Goal: Task Accomplishment & Management: Manage account settings

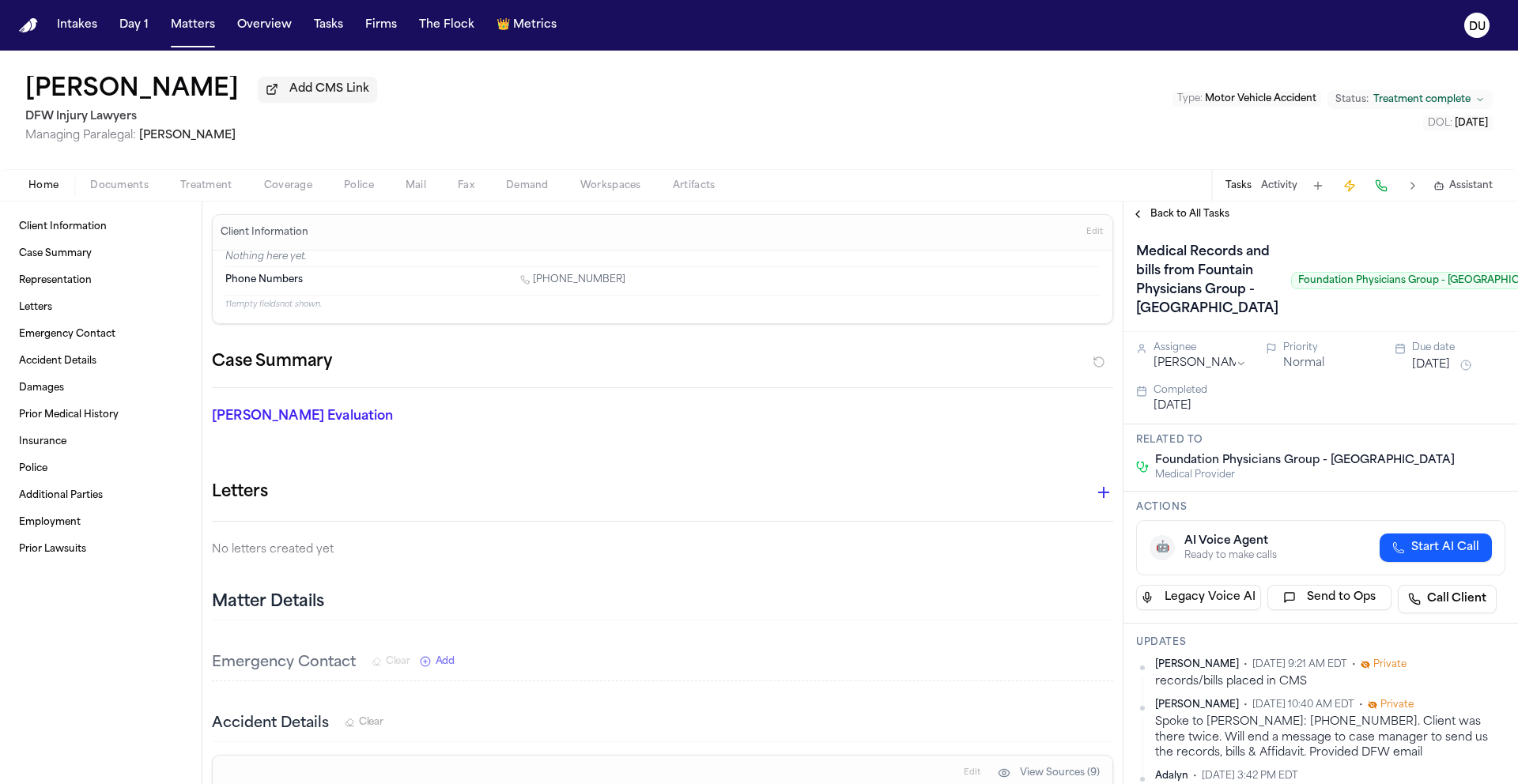
click at [1165, 216] on span "Back to All Tasks" at bounding box center [1189, 214] width 79 height 13
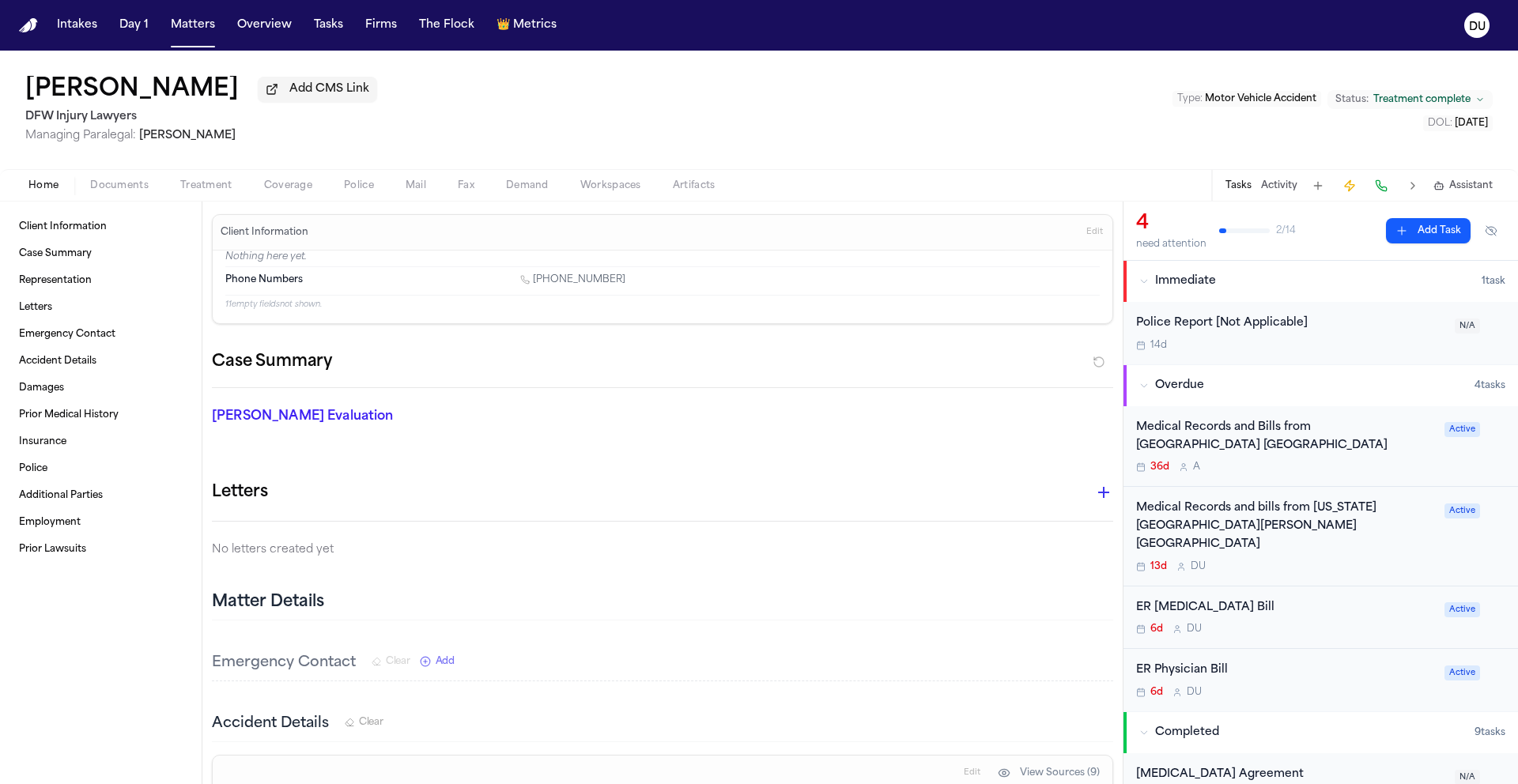
click at [30, 27] on img "Home" at bounding box center [29, 25] width 19 height 15
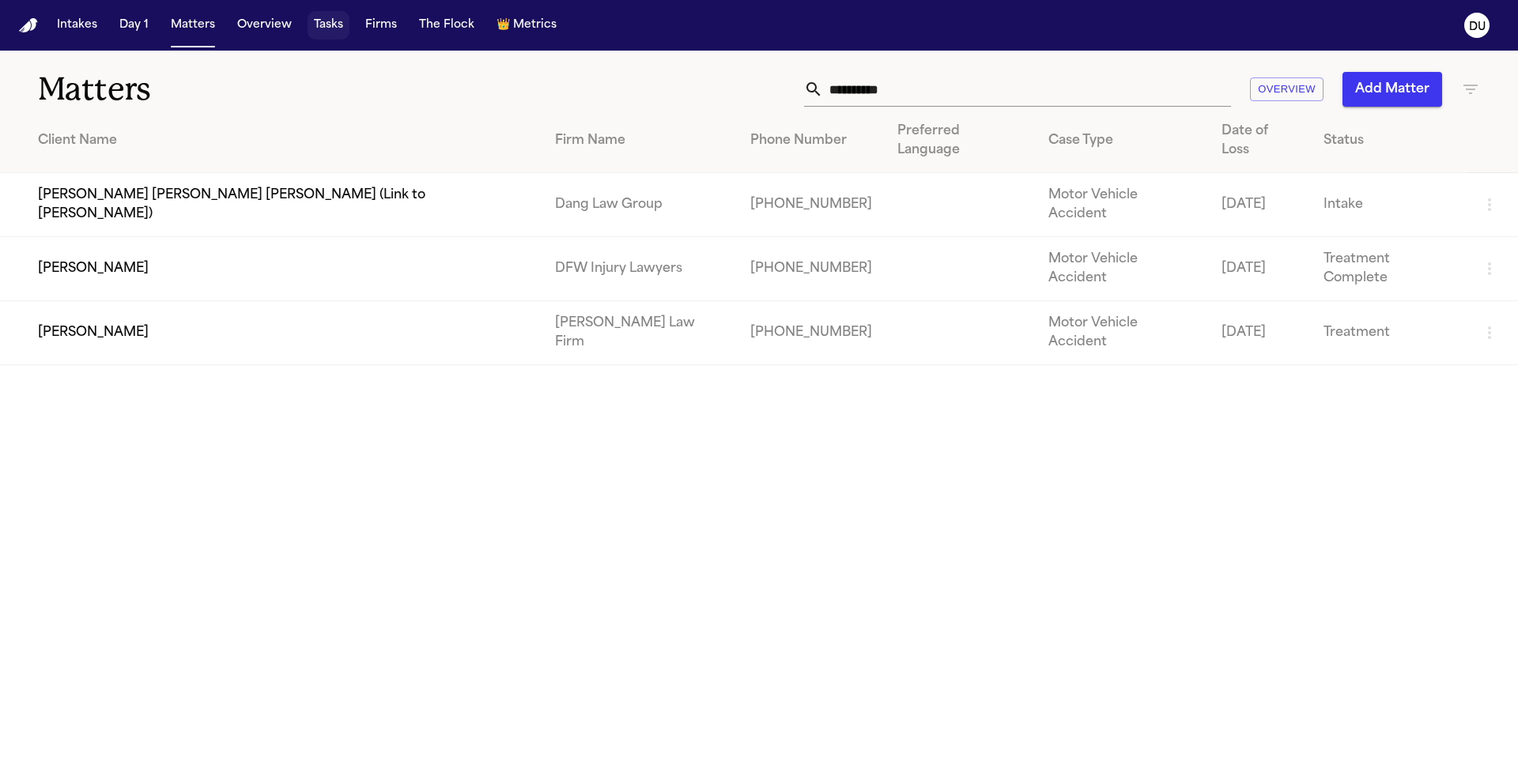
click at [323, 28] on button "Tasks" at bounding box center [329, 25] width 42 height 29
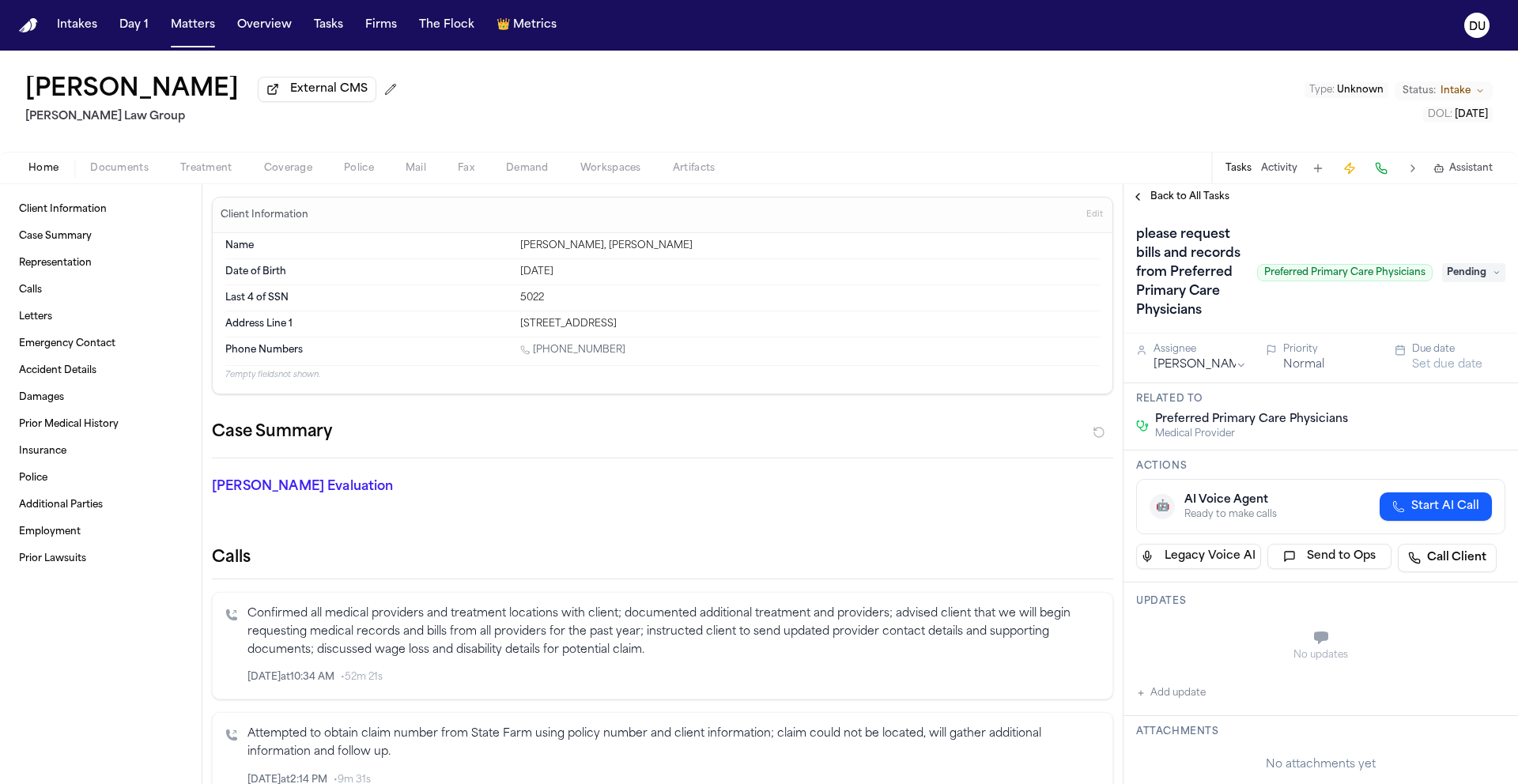
click at [126, 172] on span "Documents" at bounding box center [119, 168] width 58 height 13
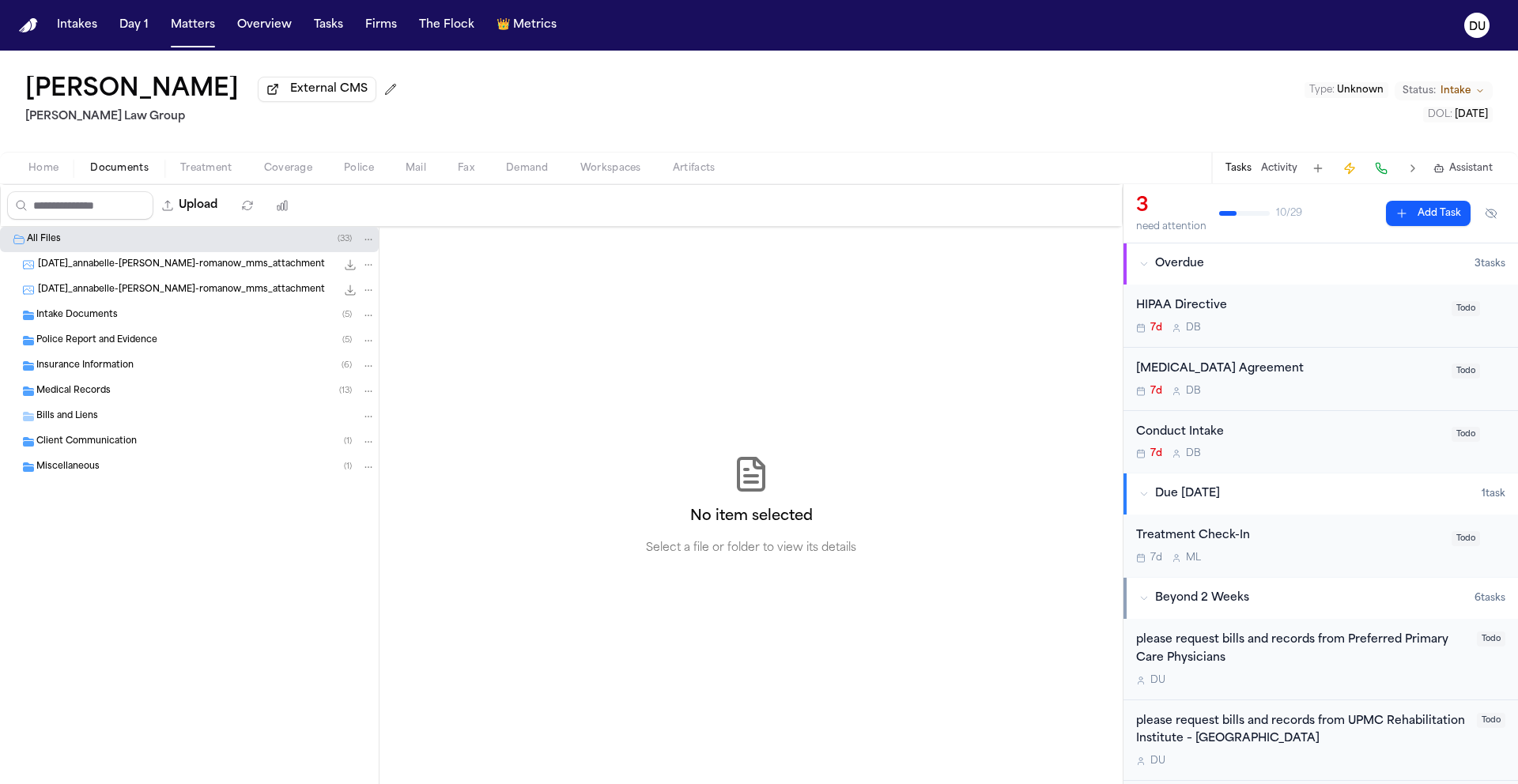
click at [135, 272] on span "[DATE]_annabelle-[PERSON_NAME]-romanow_mms_attachment" at bounding box center [182, 264] width 287 height 13
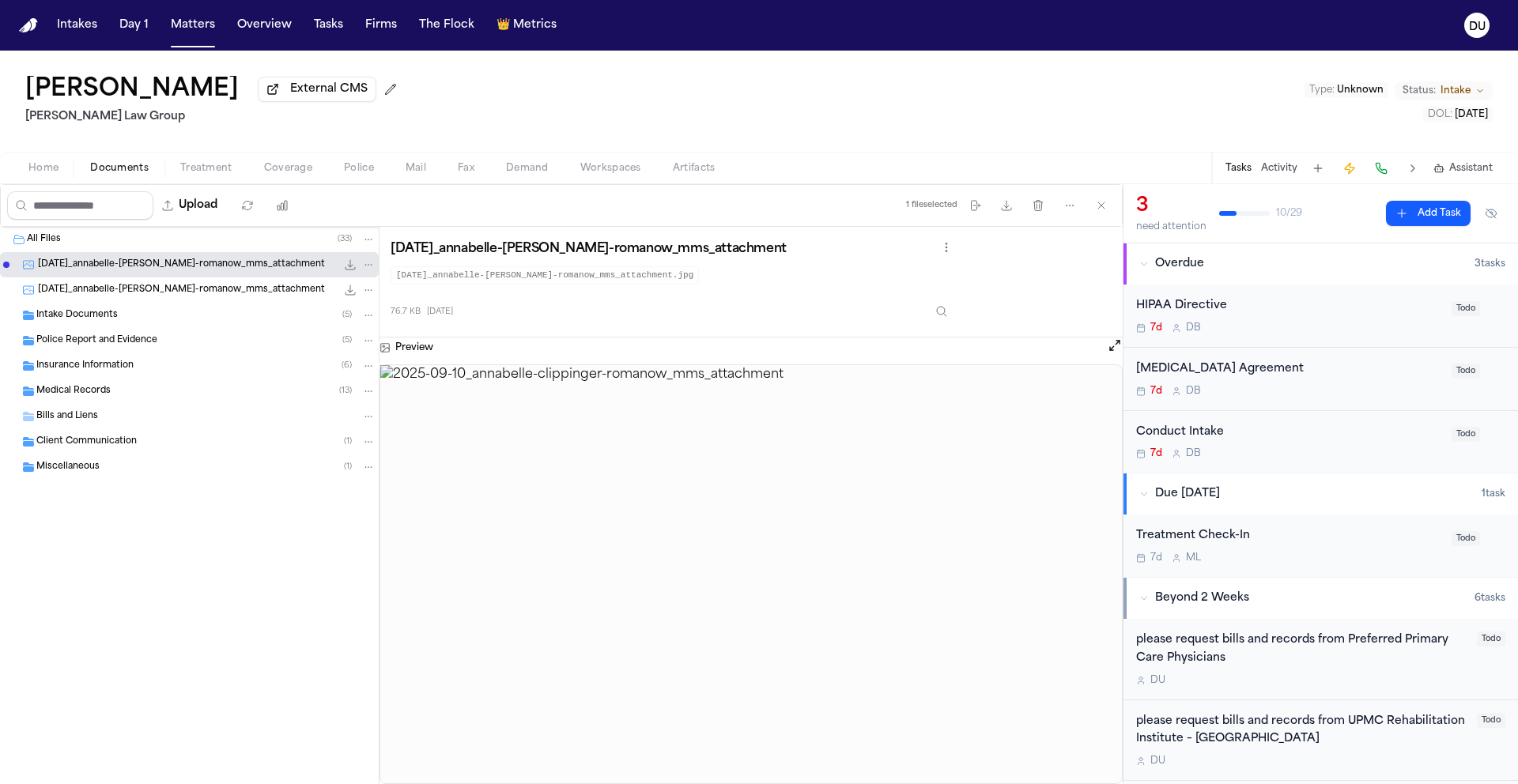
click at [210, 297] on span "[DATE]_annabelle-[PERSON_NAME]-romanow_mms_attachment" at bounding box center [182, 289] width 287 height 13
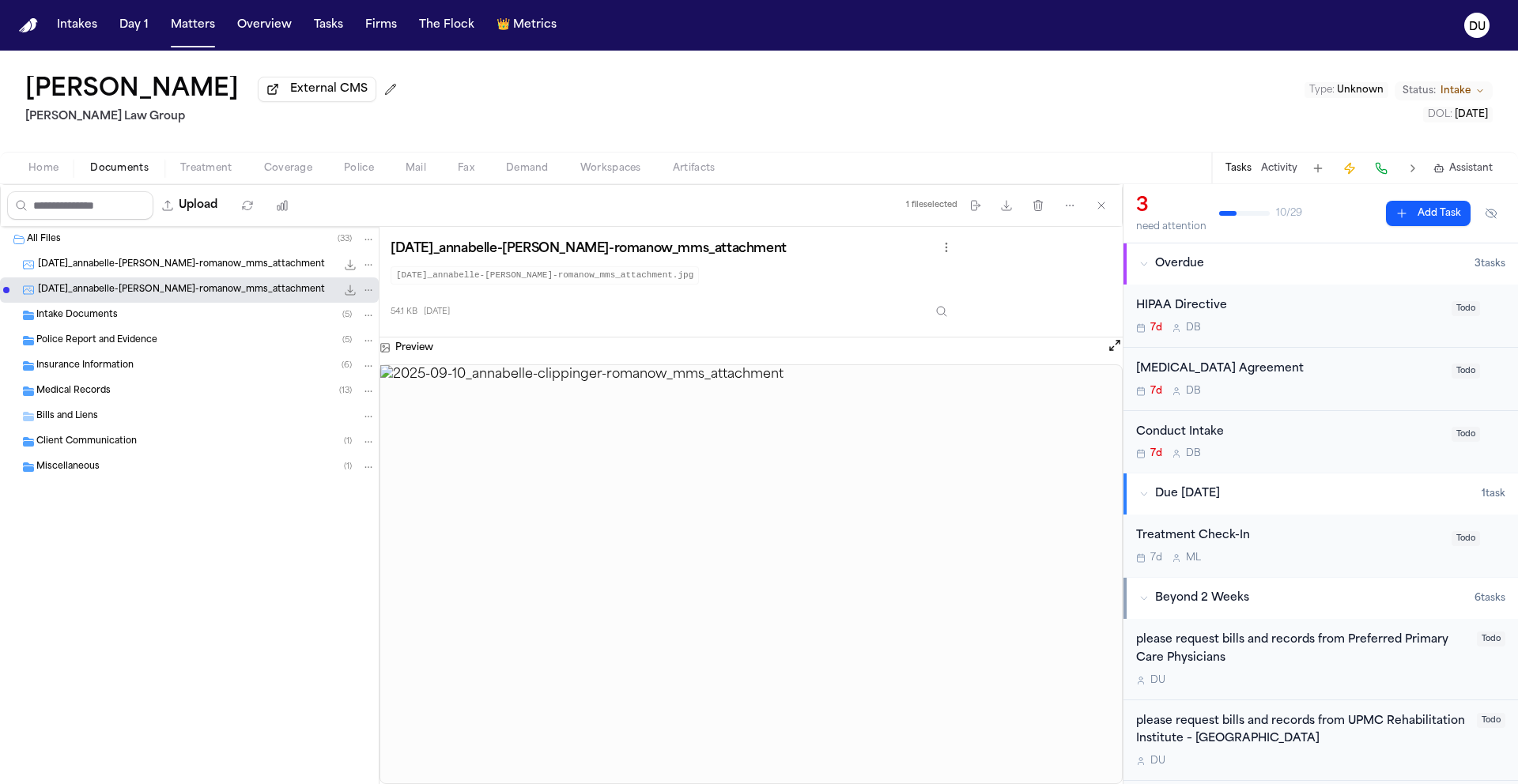
click at [93, 322] on span "Intake Documents" at bounding box center [77, 316] width 82 height 13
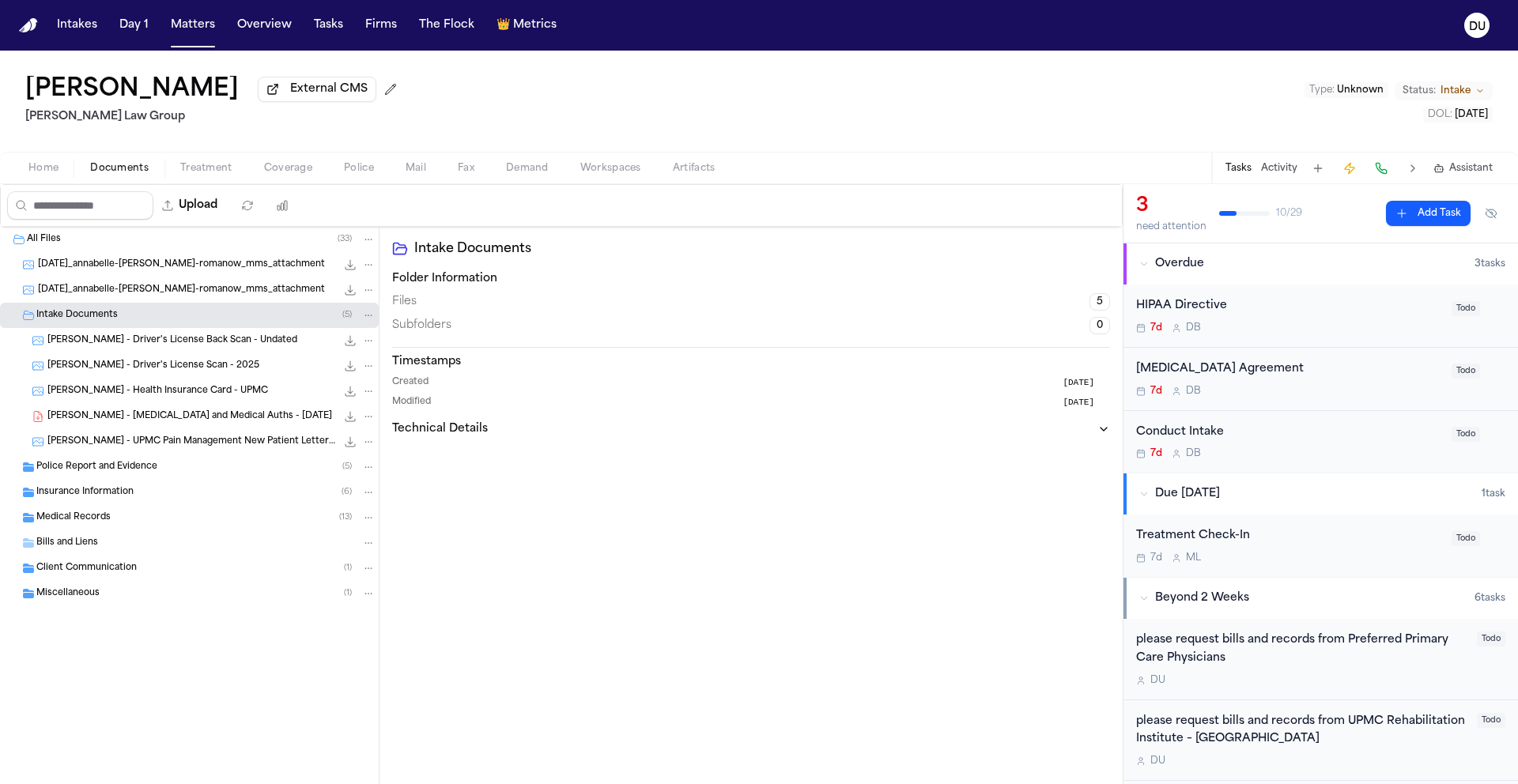
click at [176, 414] on span "[PERSON_NAME] - [MEDICAL_DATA] and Medical Auths - [DATE]" at bounding box center [190, 416] width 284 height 13
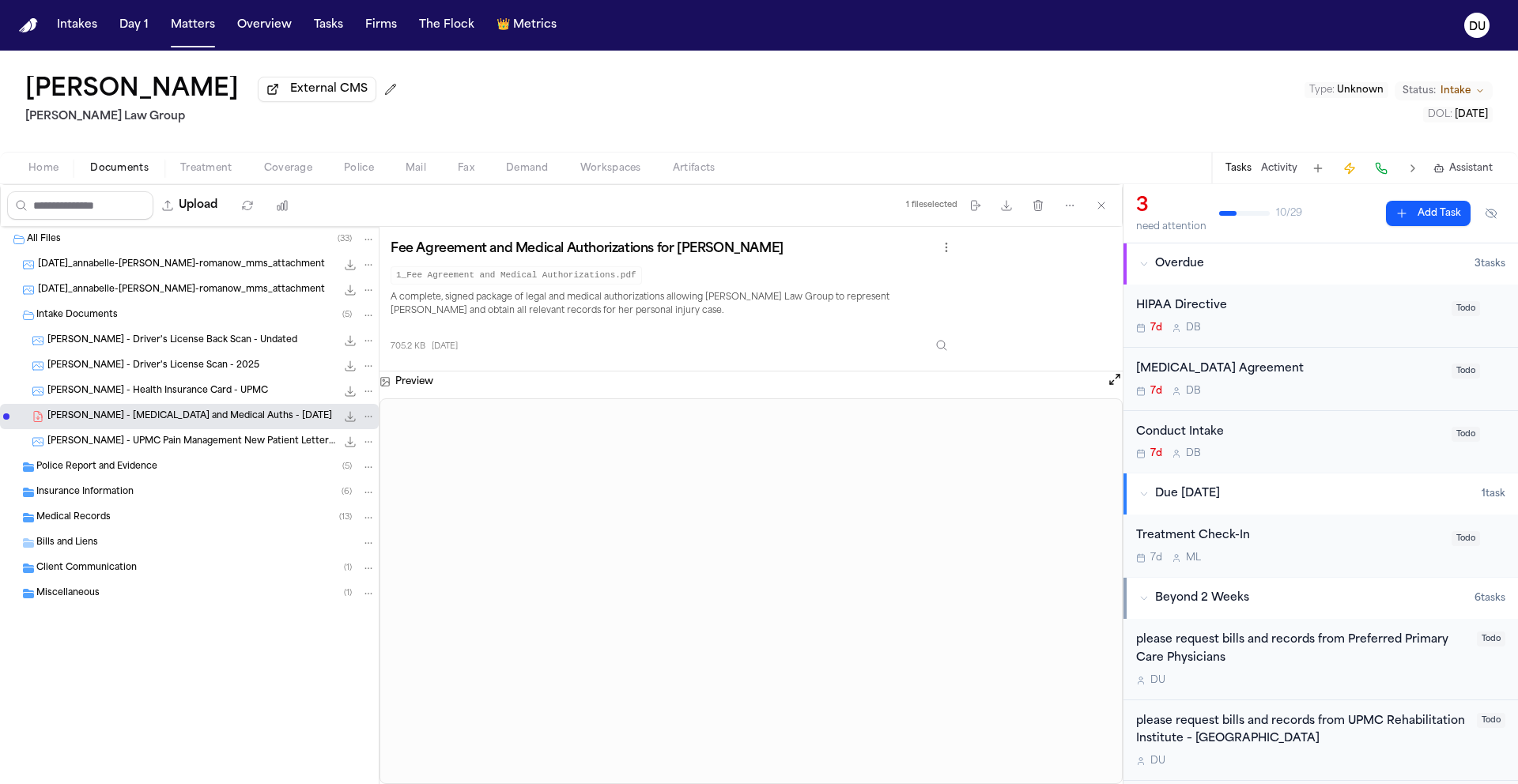
click at [52, 175] on span "Home" at bounding box center [43, 168] width 30 height 13
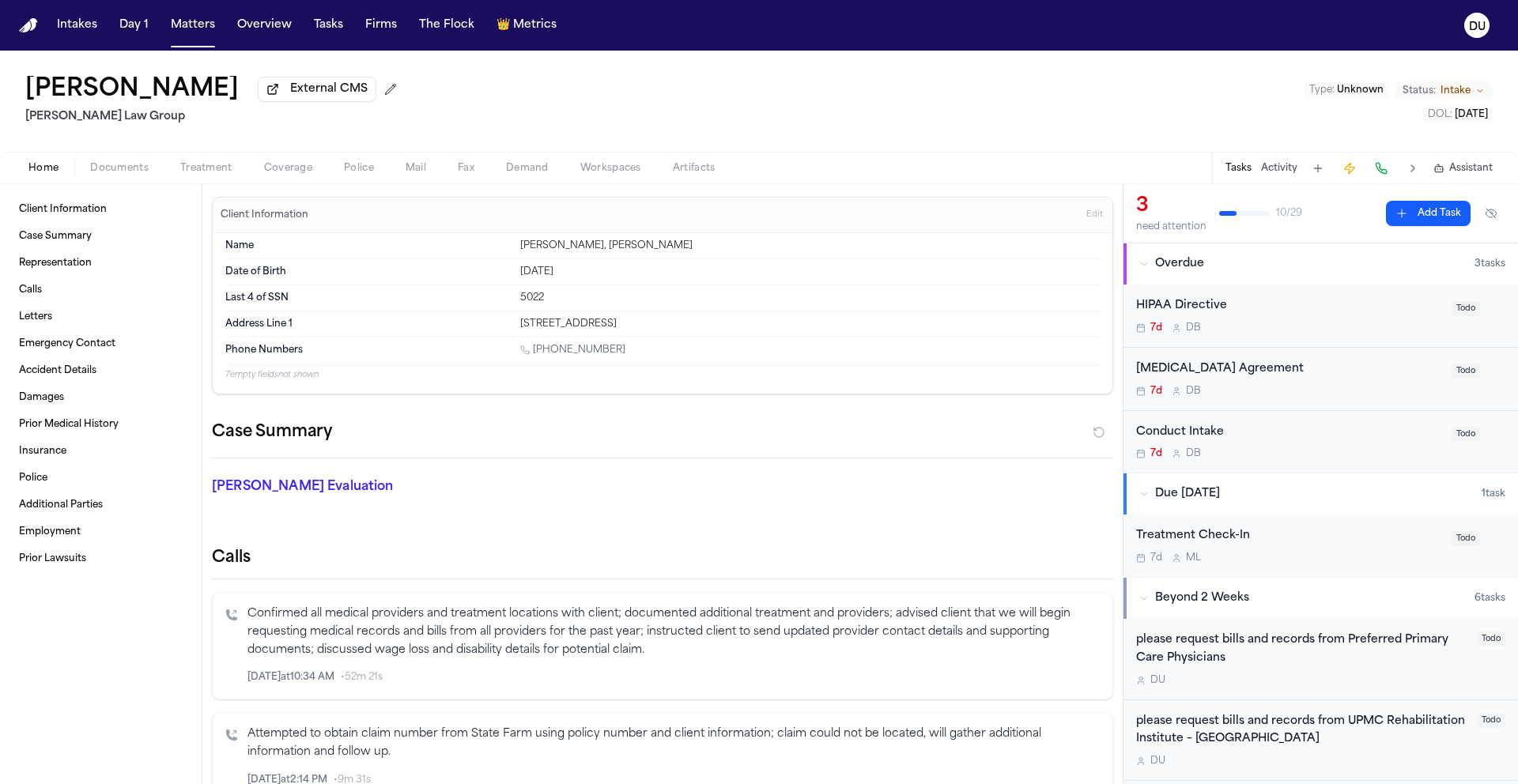
click at [1196, 655] on div "please request bills and records from Preferred Primary Care Physicians" at bounding box center [1302, 650] width 331 height 37
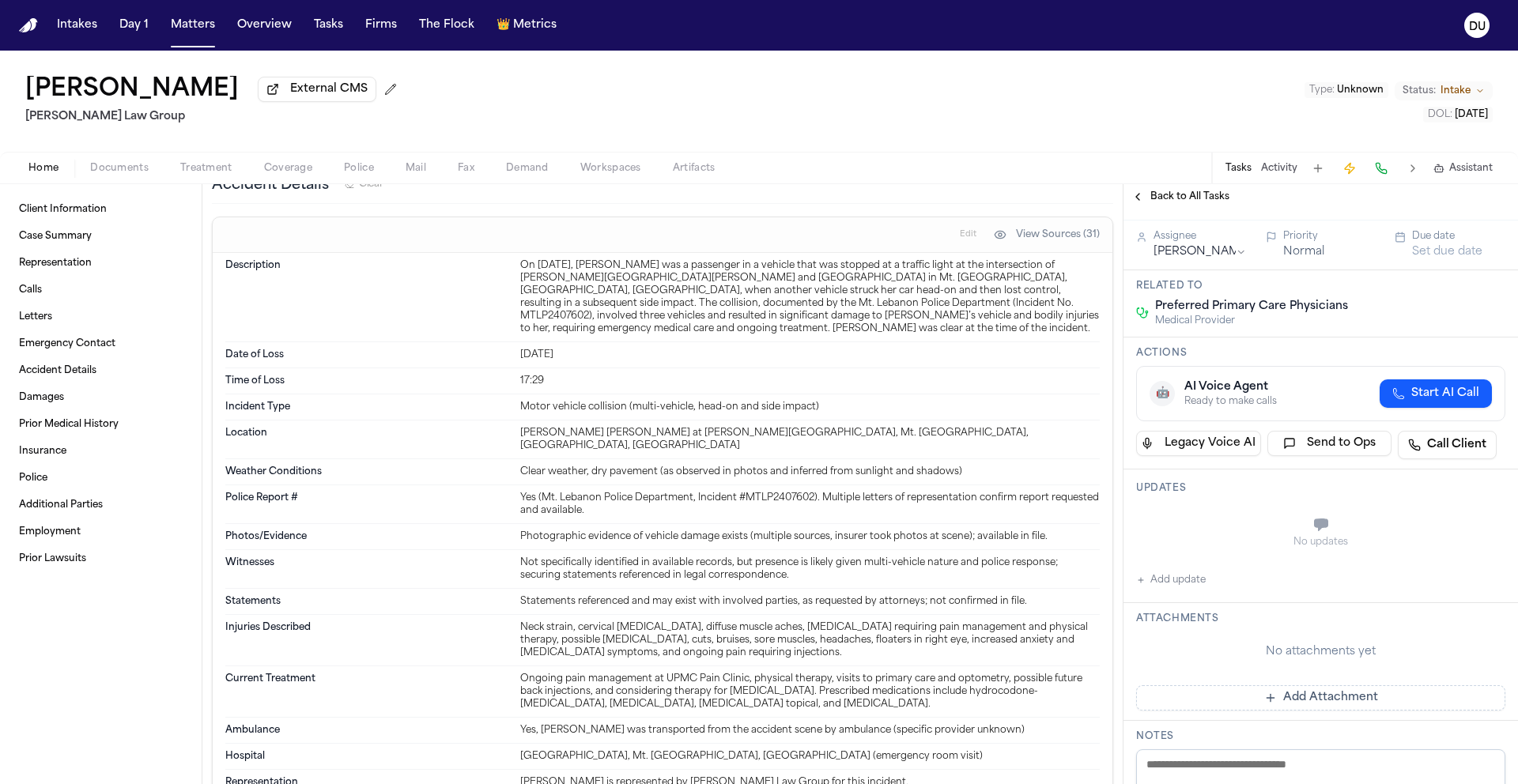
scroll to position [121, 0]
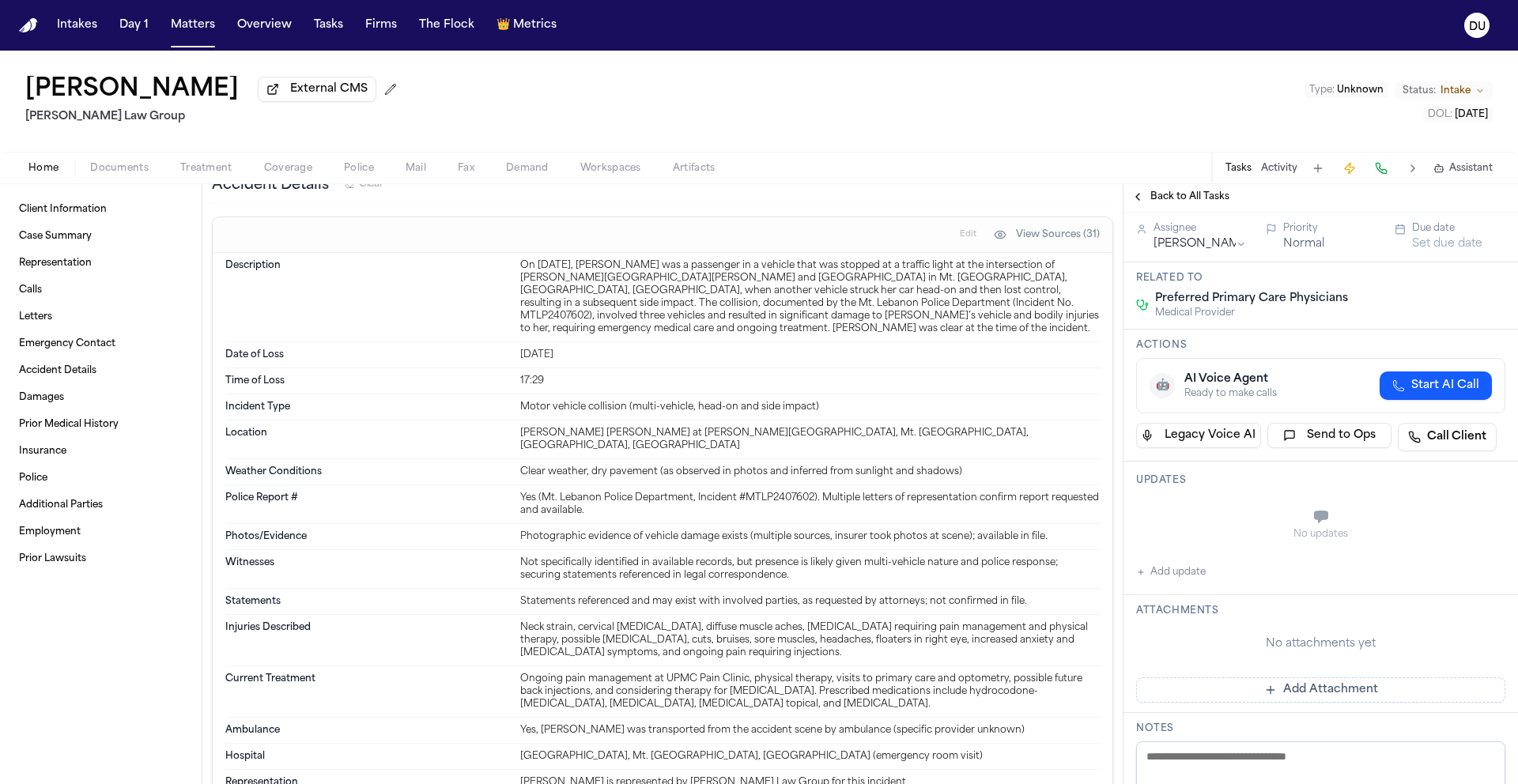
click at [1196, 581] on button "Add update" at bounding box center [1171, 572] width 70 height 19
click at [1231, 517] on div "Updates Private Cancel Add" at bounding box center [1321, 523] width 395 height 124
click at [1225, 535] on textarea "Add your update" at bounding box center [1330, 518] width 337 height 31
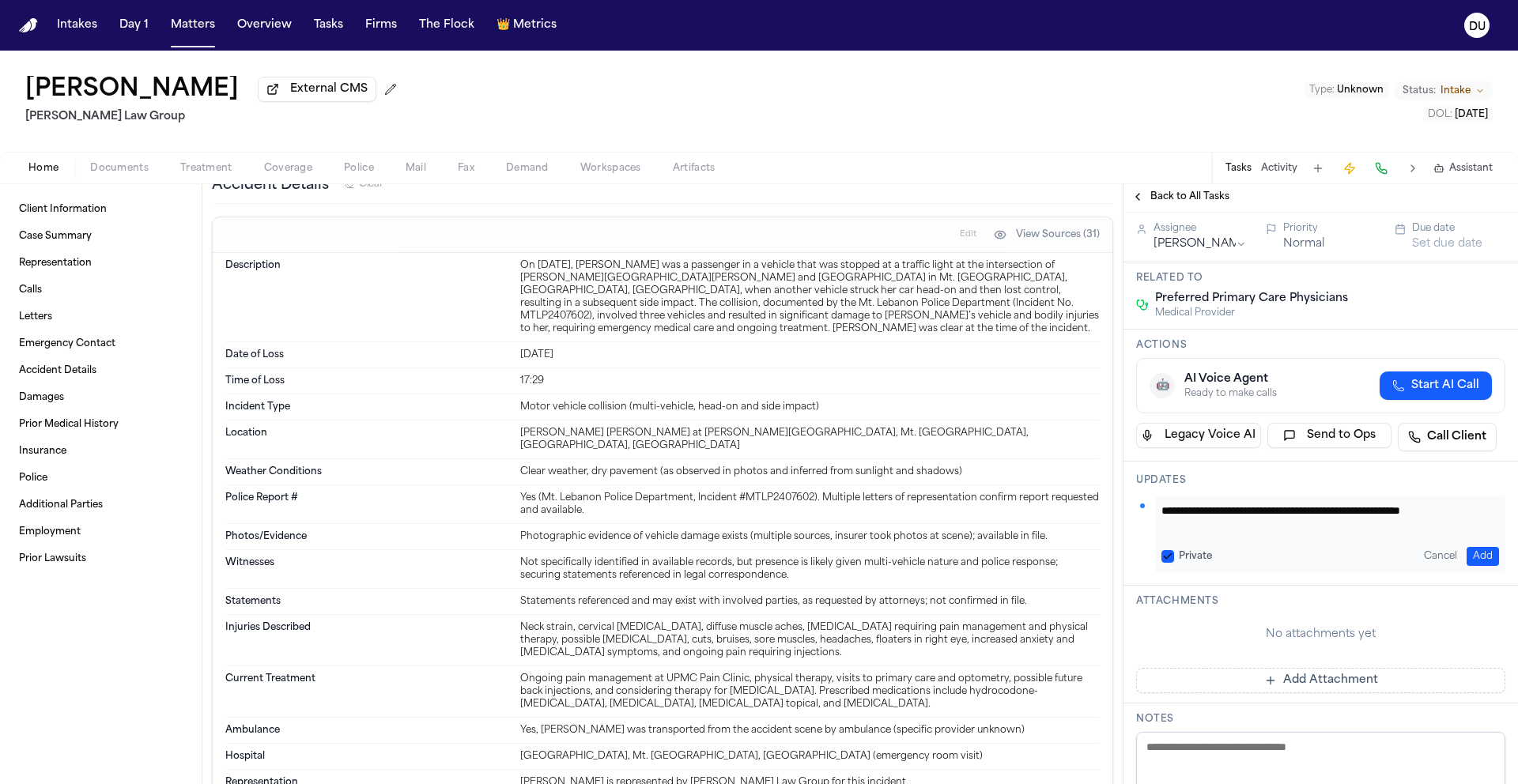
scroll to position [1, 0]
click at [1397, 535] on textarea "**********" at bounding box center [1324, 518] width 326 height 31
type textarea "**********"
click at [1468, 566] on button "Add" at bounding box center [1482, 556] width 32 height 19
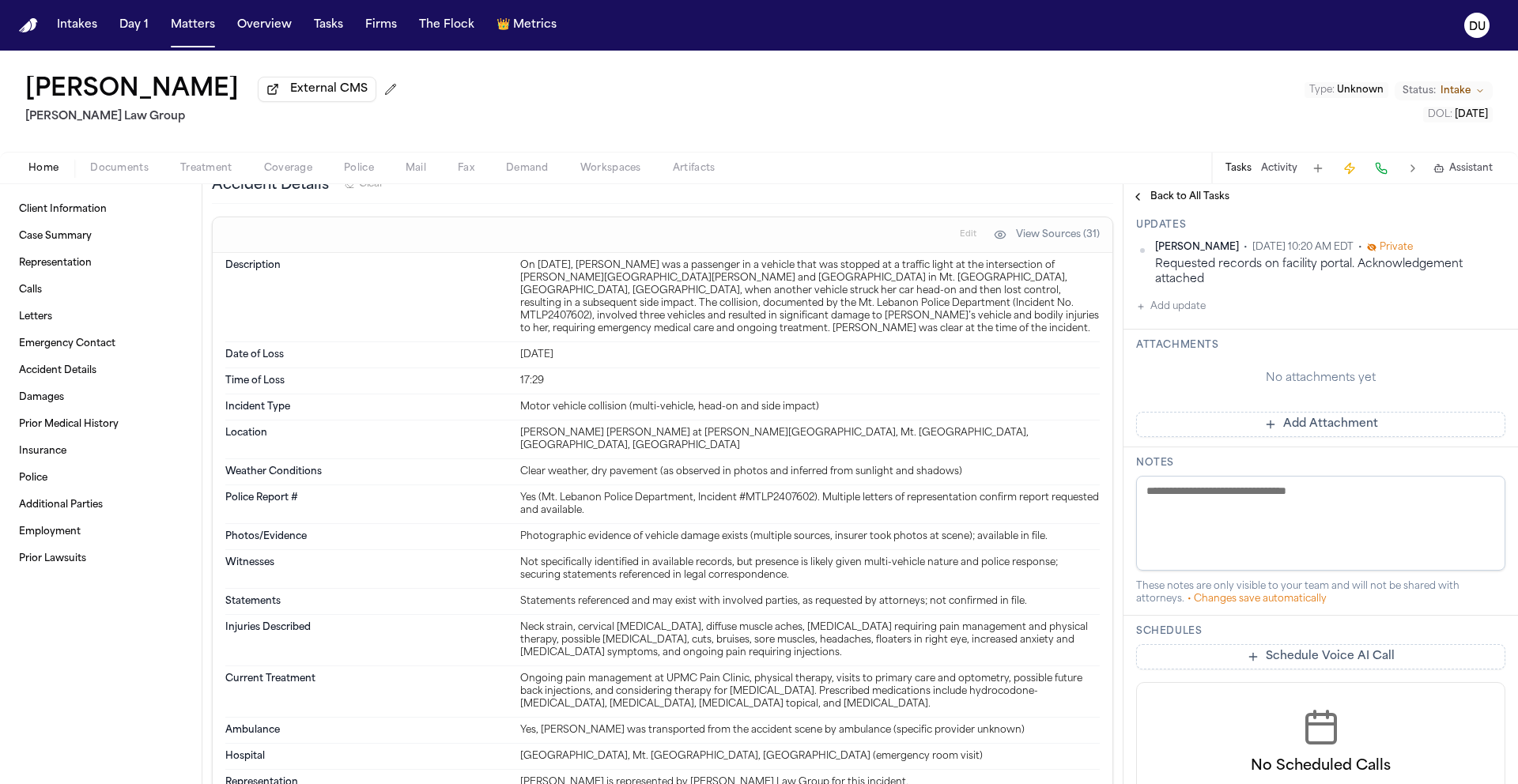
scroll to position [389, 0]
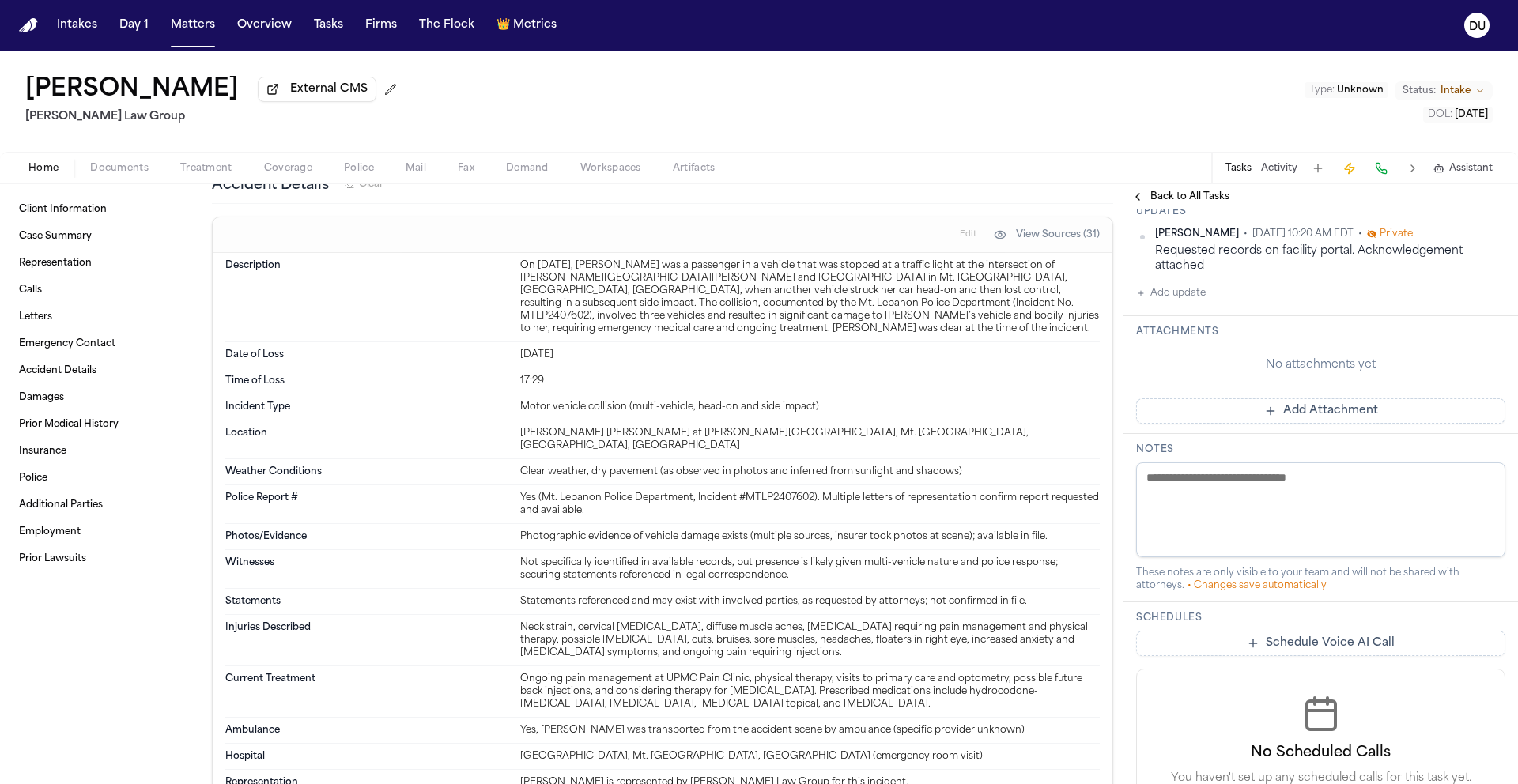
click at [1308, 423] on button "Add Attachment" at bounding box center [1321, 410] width 370 height 25
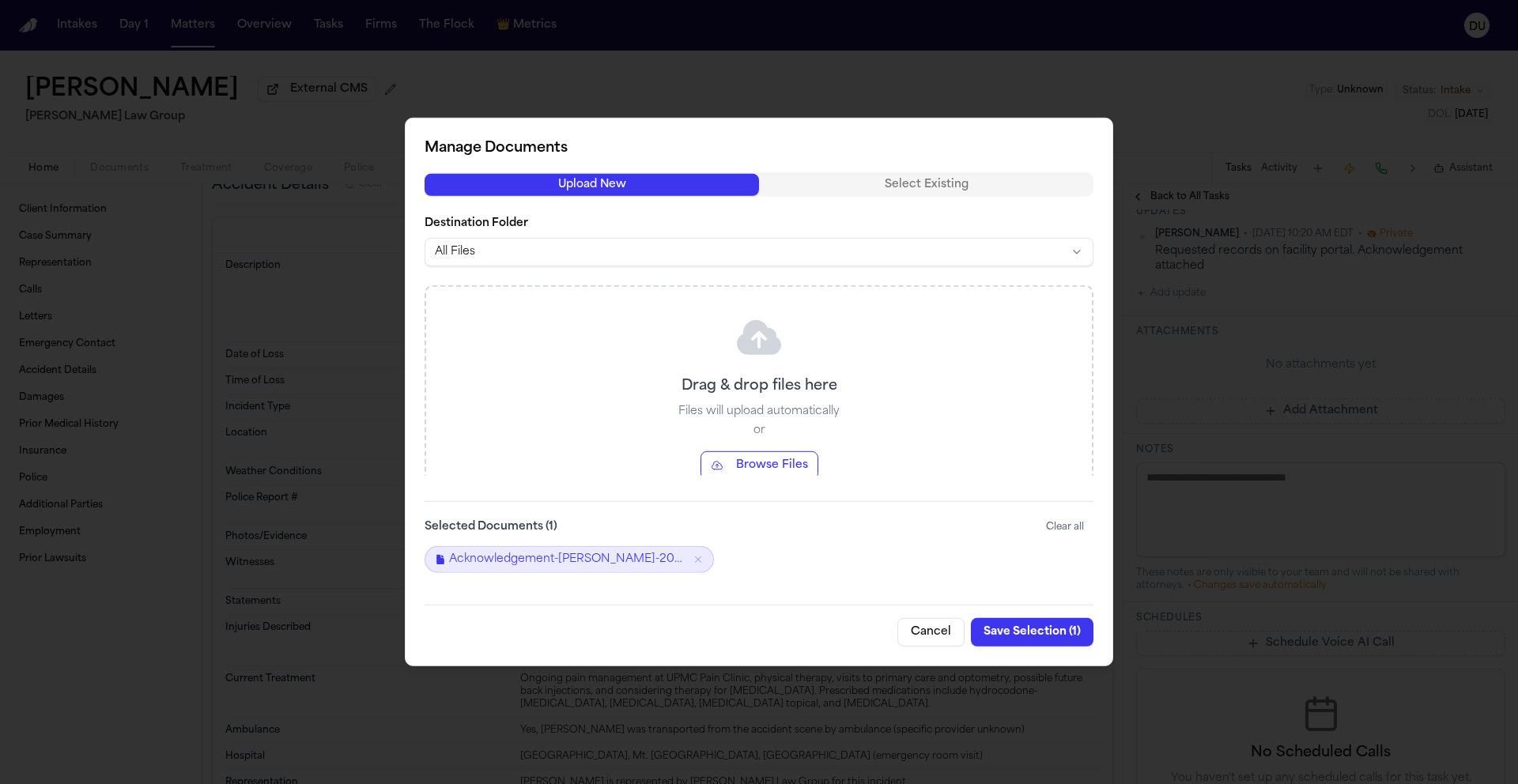
click at [1012, 631] on button "Save Selection ( 1 )" at bounding box center [1032, 632] width 123 height 29
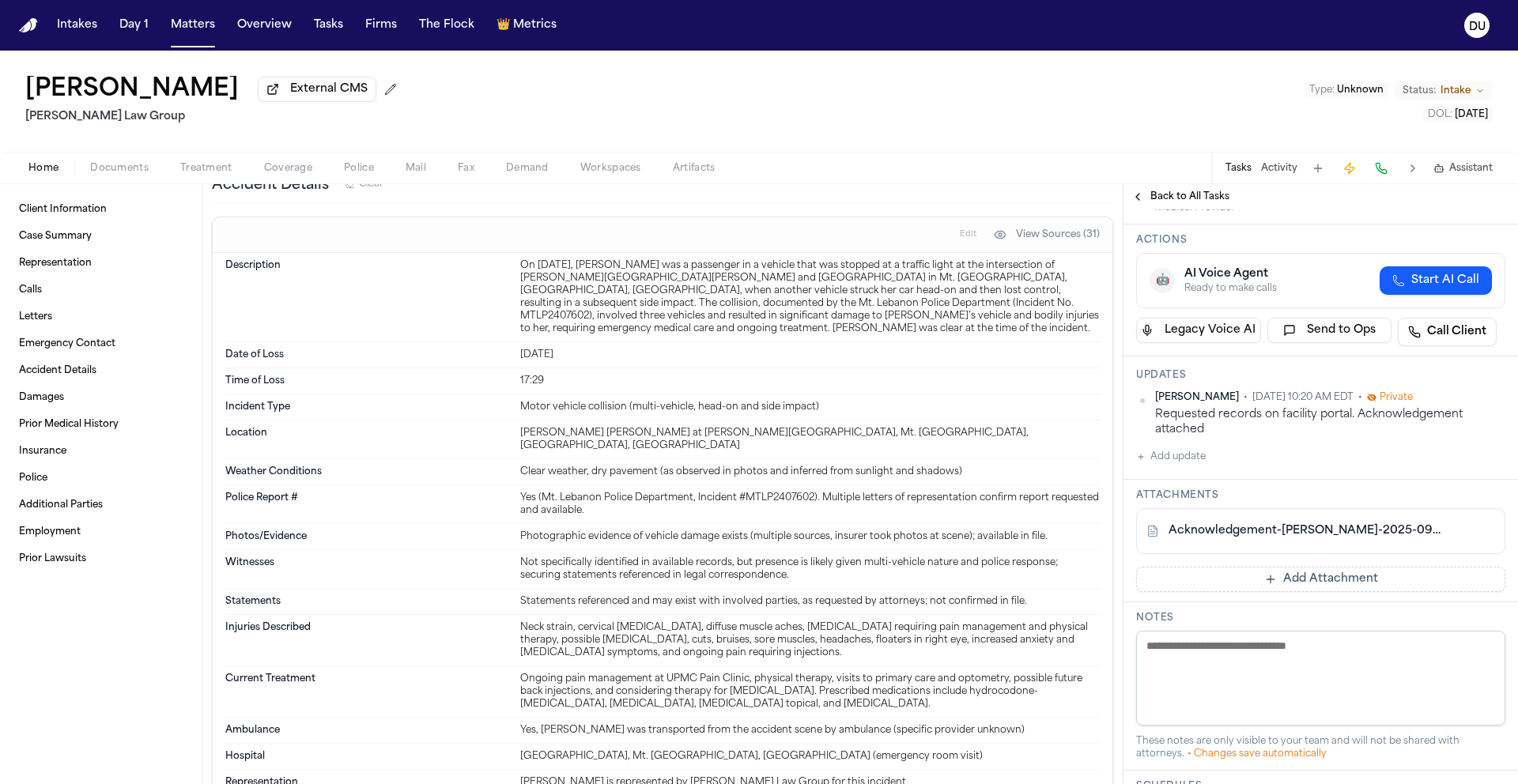
scroll to position [0, 0]
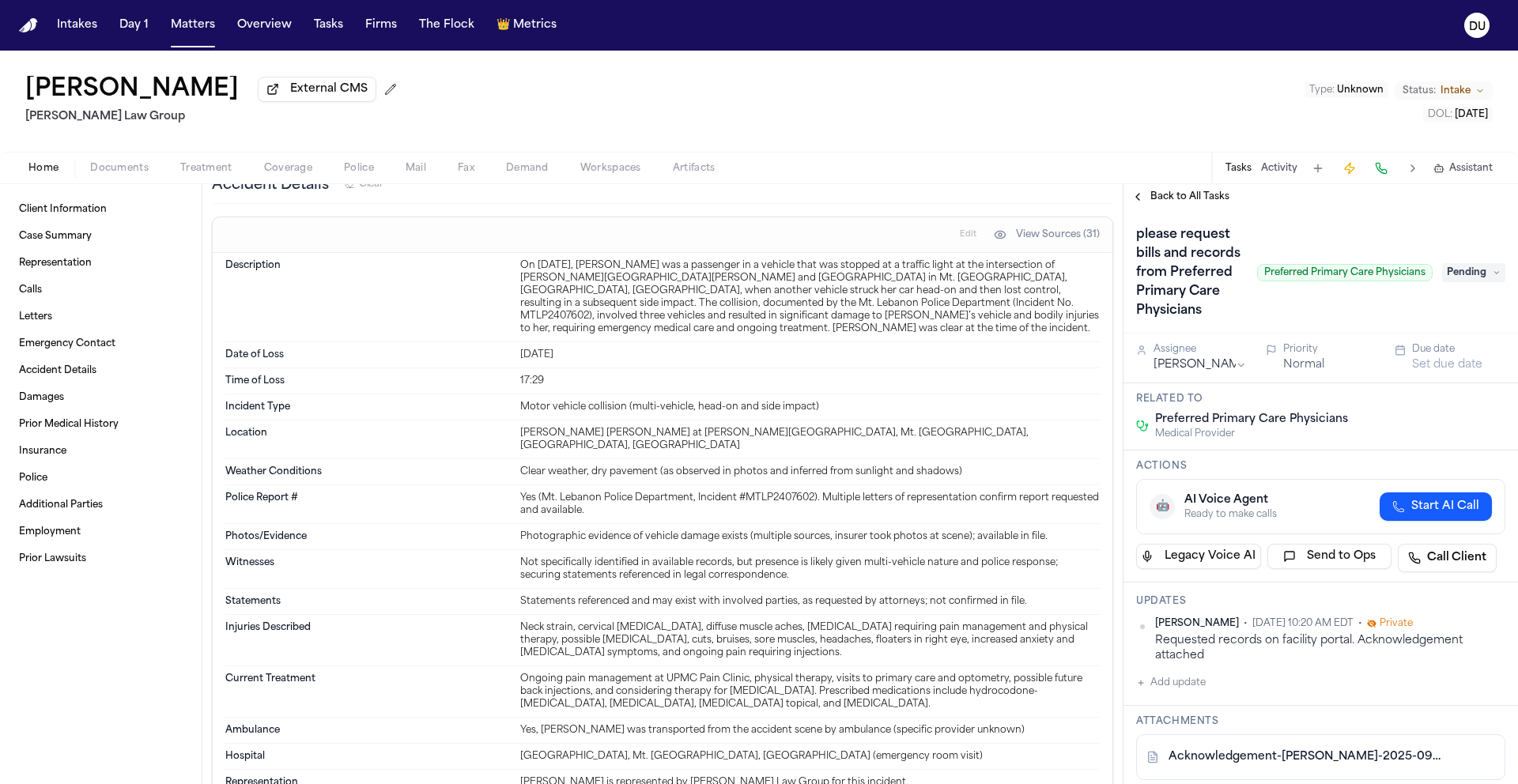
click at [1448, 281] on span "Pending" at bounding box center [1474, 273] width 63 height 19
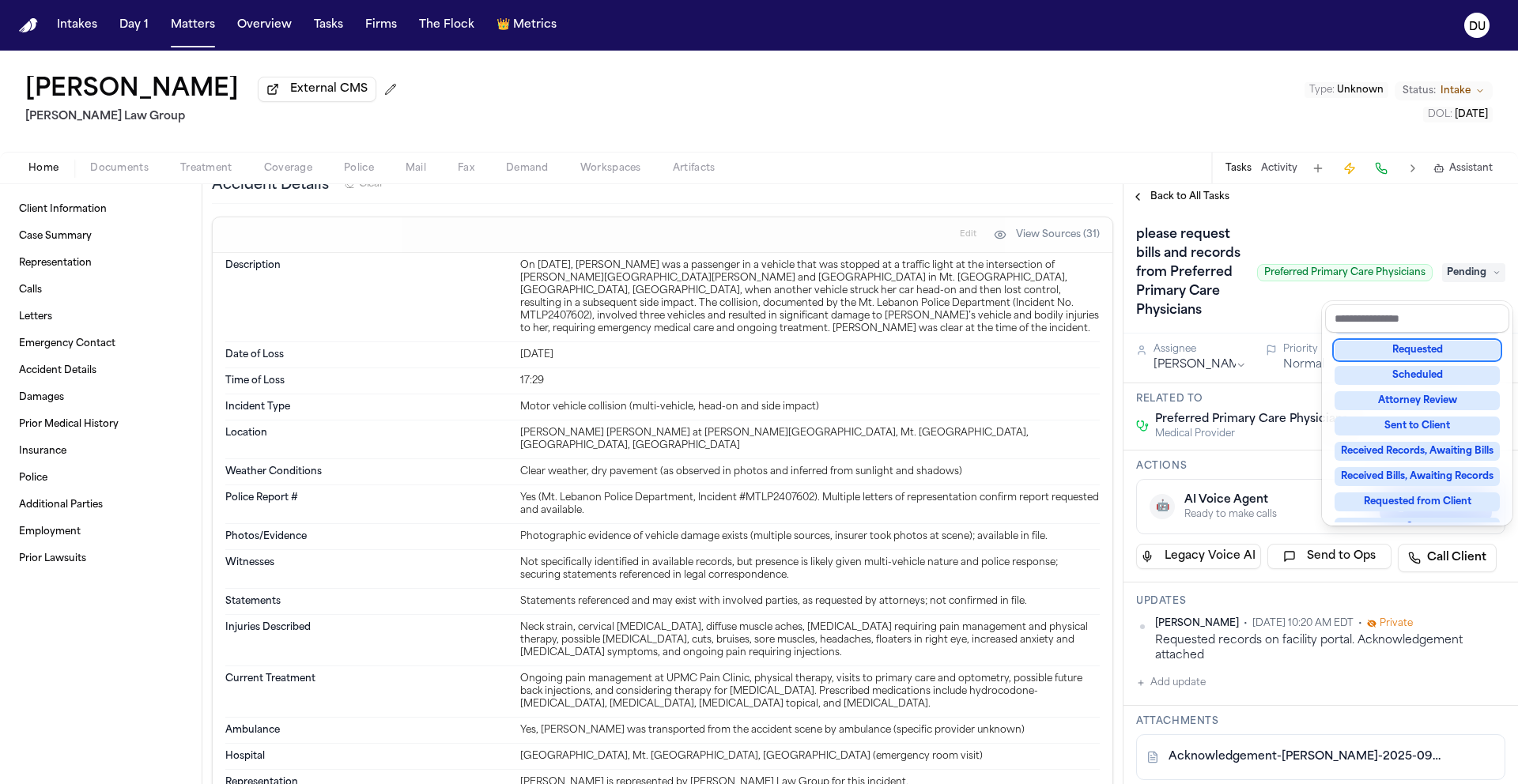
click at [1420, 346] on div "Requested" at bounding box center [1417, 350] width 165 height 19
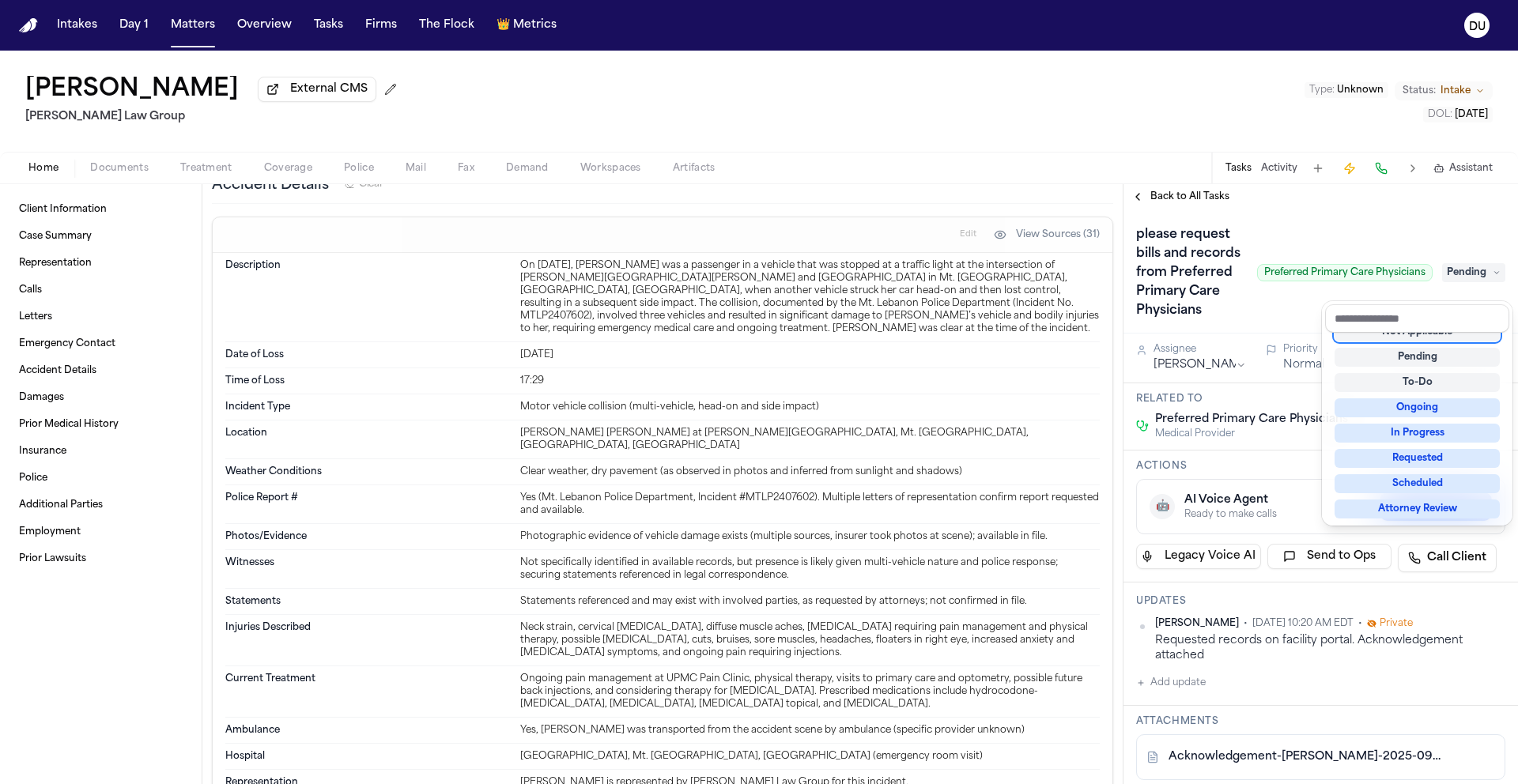
scroll to position [6, 0]
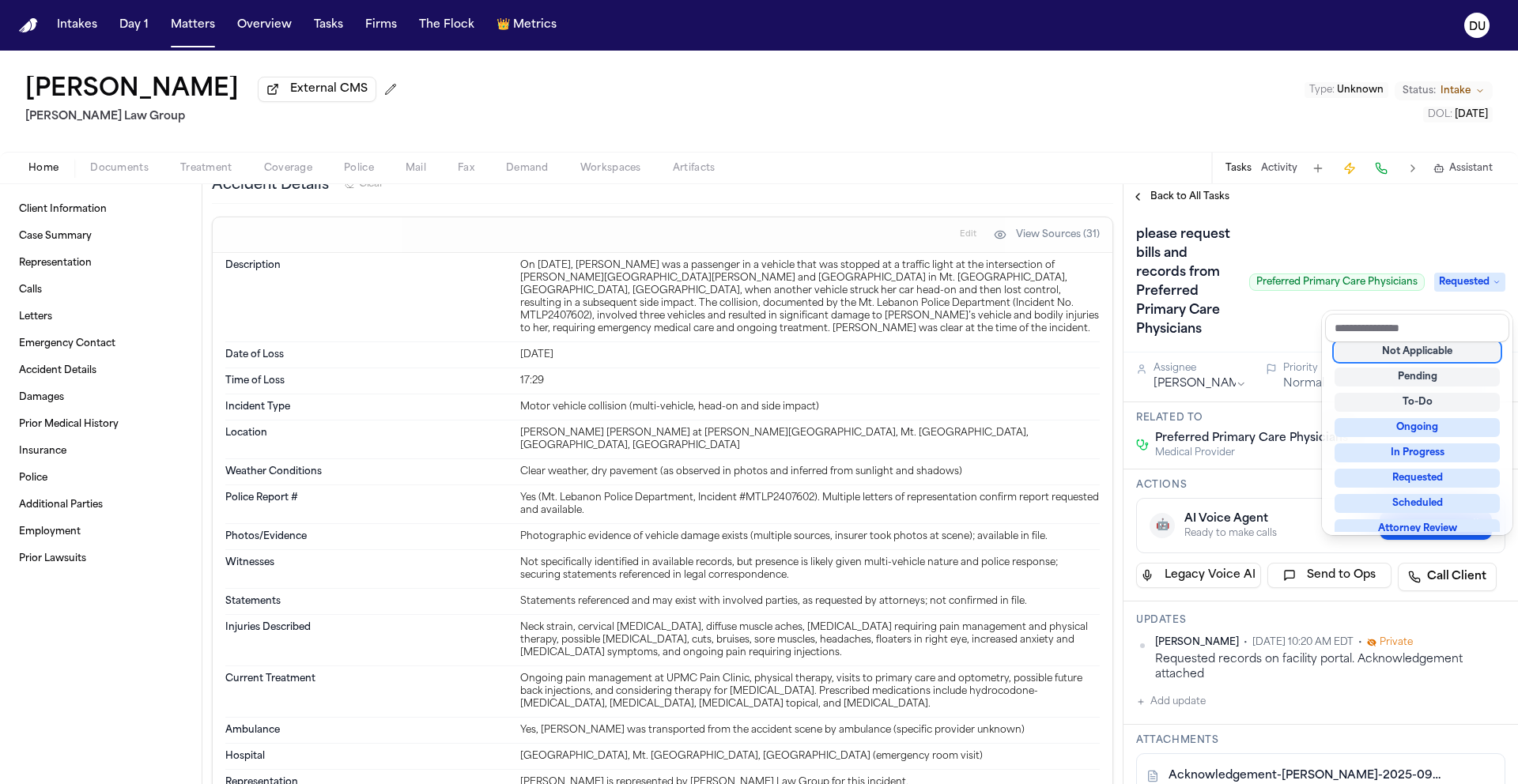
click at [1268, 342] on div "please request bills and records from Preferred Primary Care Physicians Preferr…" at bounding box center [1321, 282] width 370 height 120
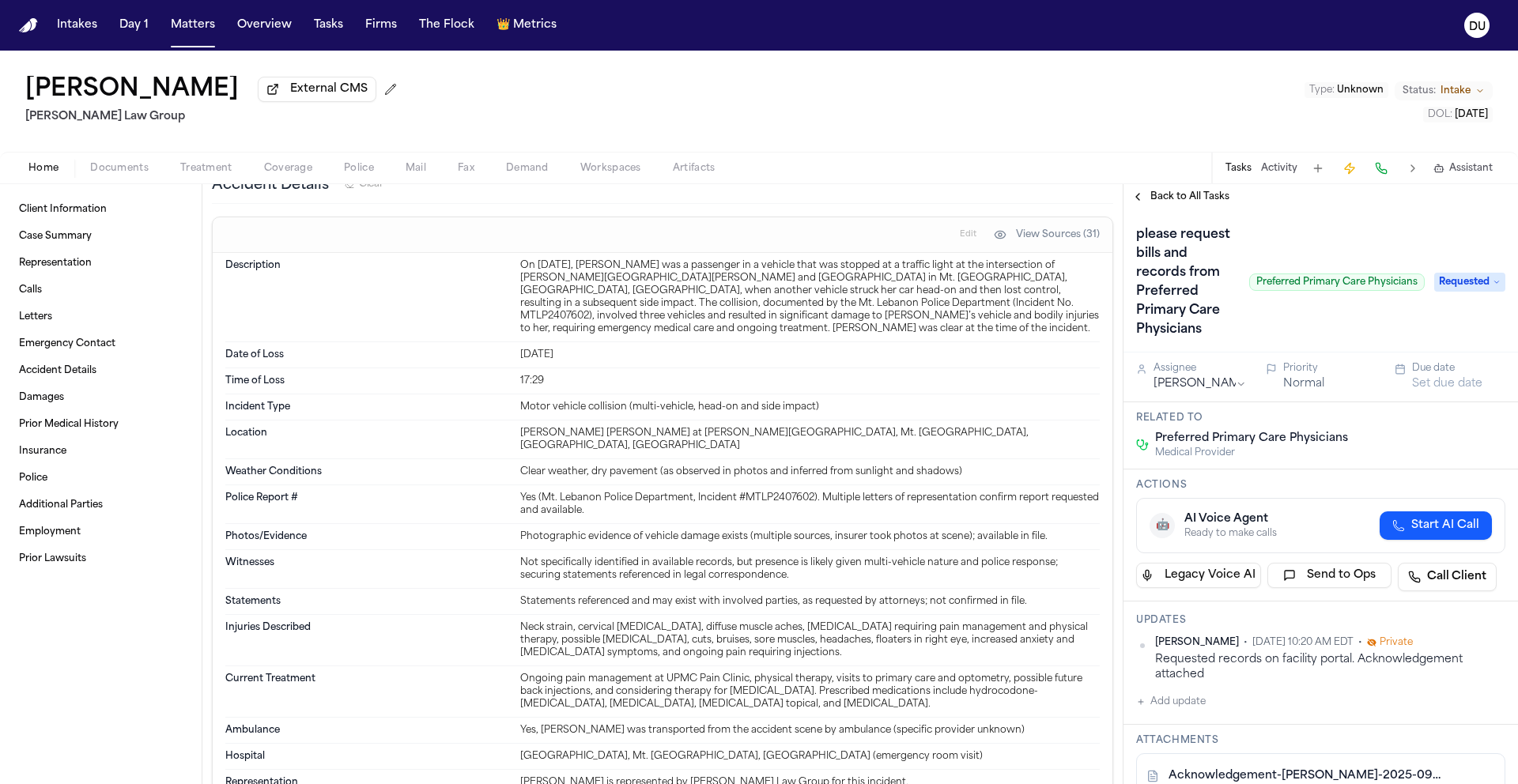
click at [1441, 392] on button "Set due date" at bounding box center [1447, 384] width 70 height 16
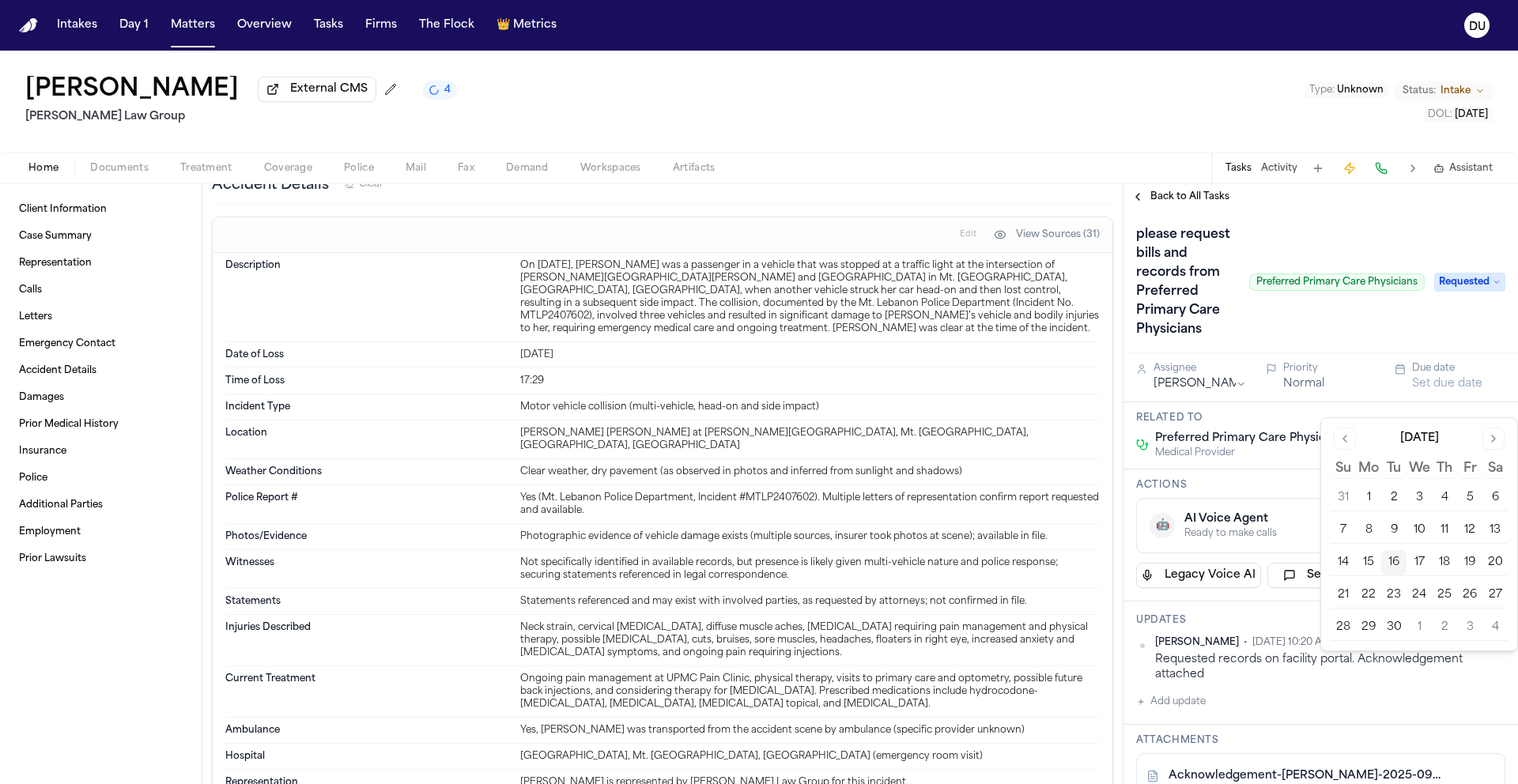
click at [1474, 562] on button "19" at bounding box center [1469, 562] width 25 height 25
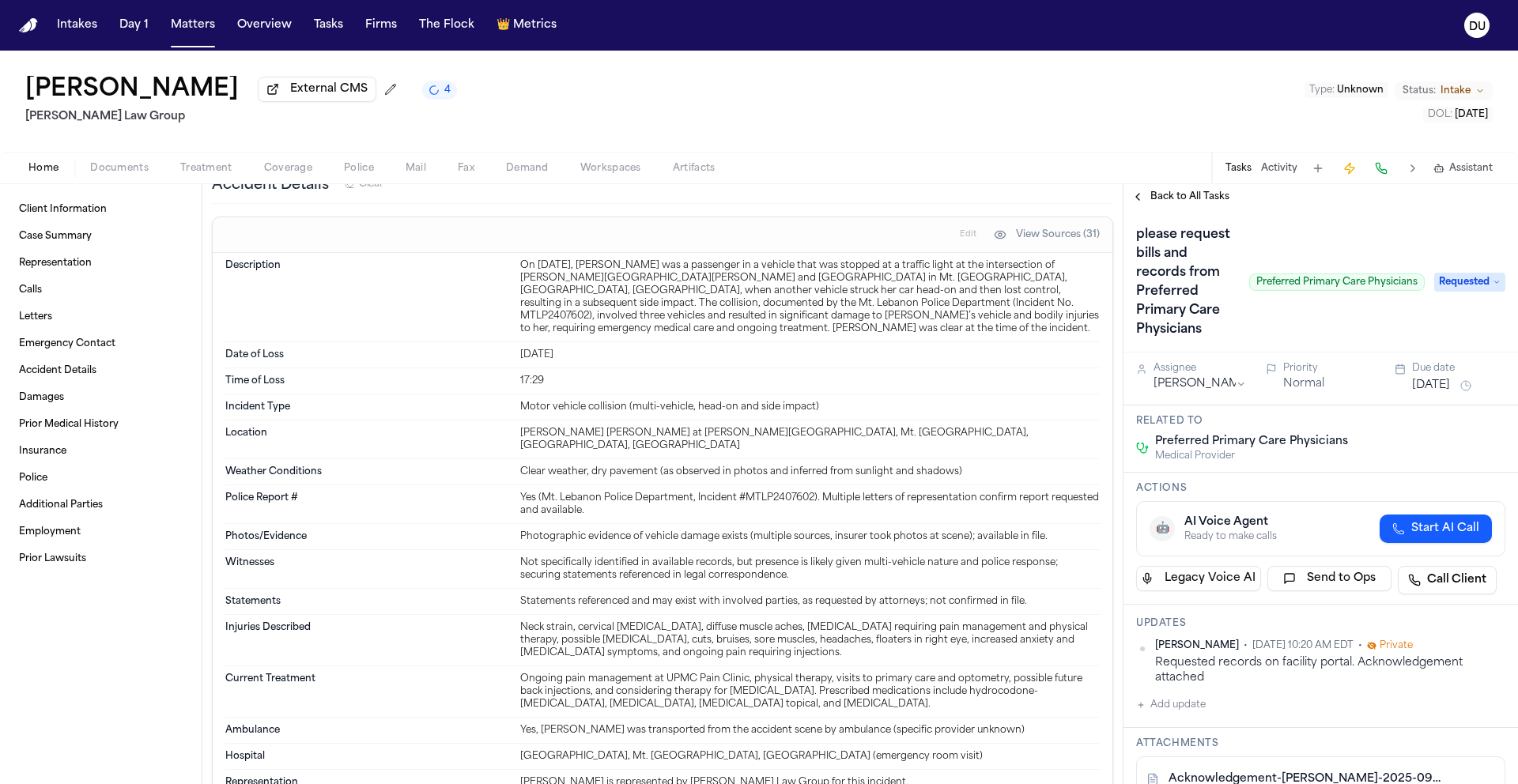
click at [1341, 322] on div "please request bills and records from Preferred Primary Care Physicians Preferr…" at bounding box center [1281, 282] width 289 height 120
click at [1177, 201] on span "Back to All Tasks" at bounding box center [1189, 196] width 79 height 13
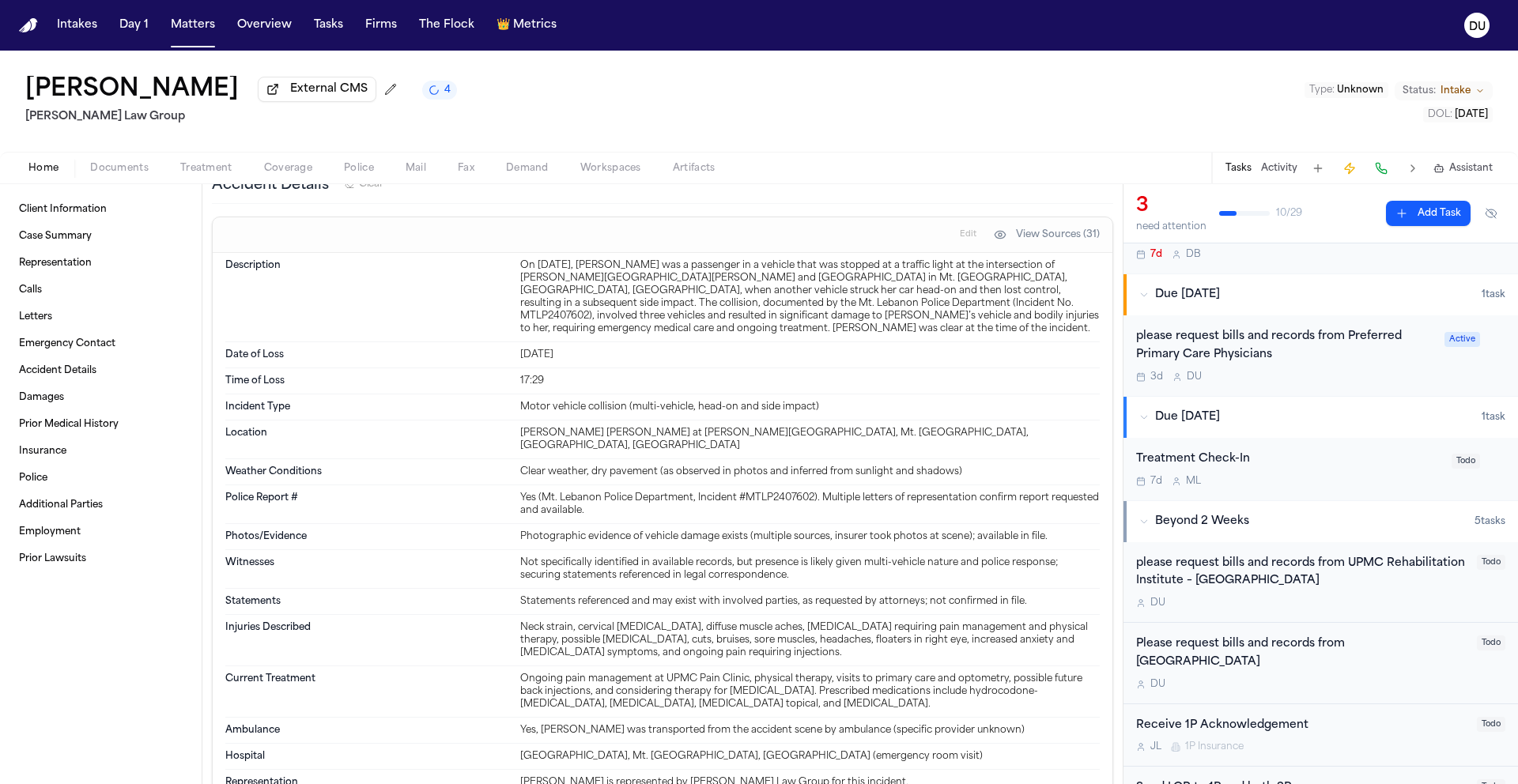
scroll to position [298, 0]
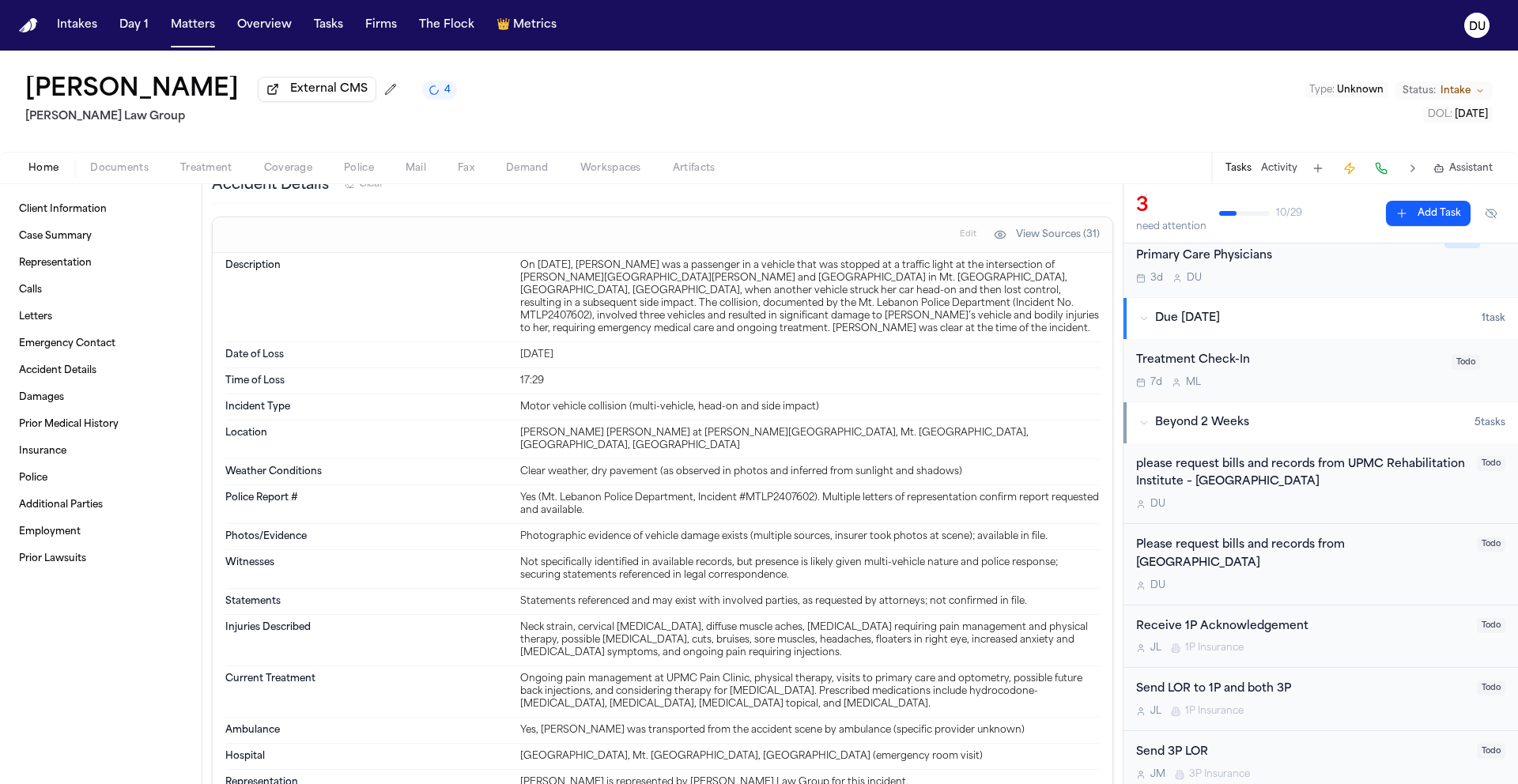
click at [1305, 464] on div "please request bills and records from UPMC Rehabilitation Institute – [GEOGRAPH…" at bounding box center [1302, 475] width 331 height 37
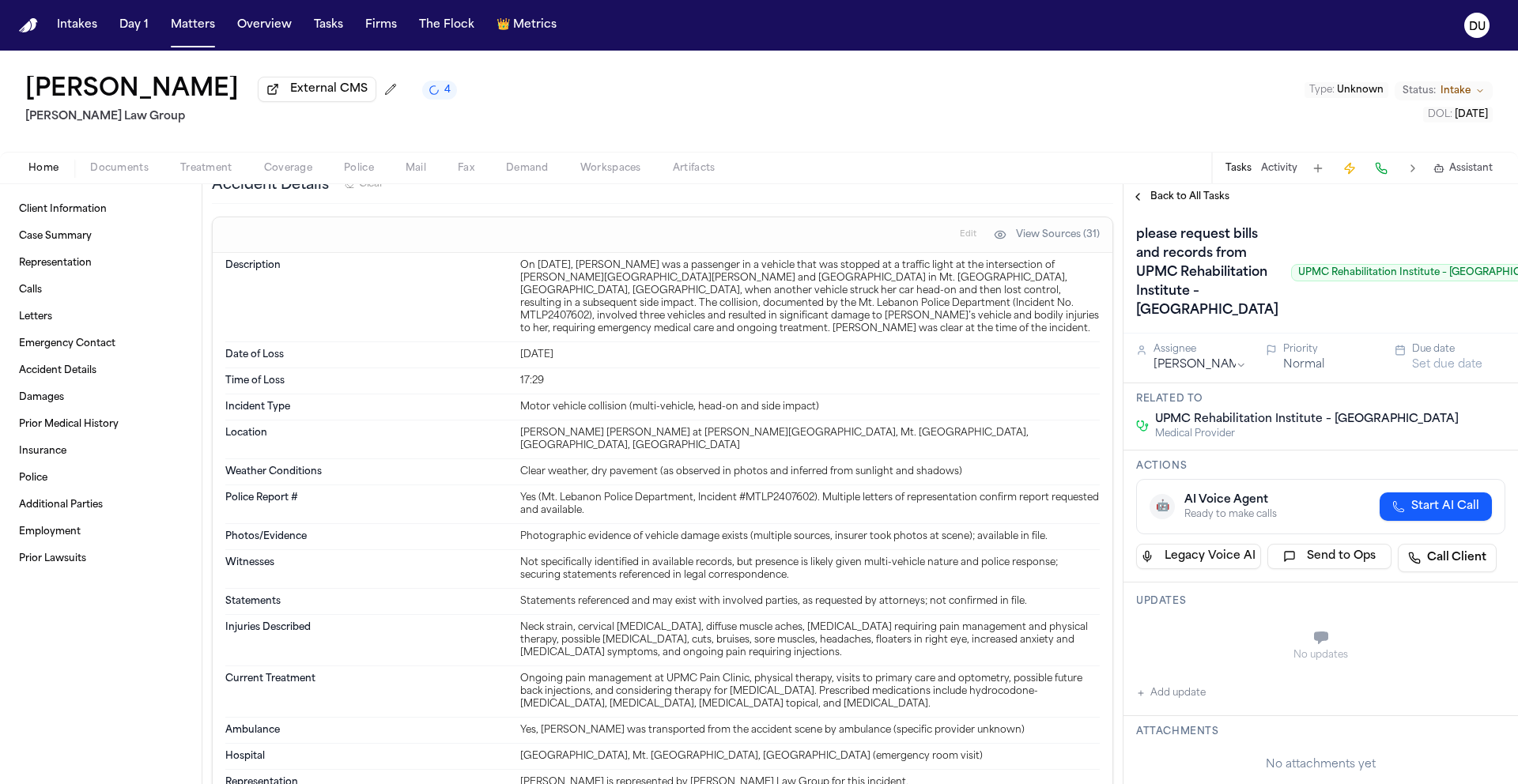
click at [1198, 323] on h1 "please request bills and records from UPMC Rehabilitation Institute – [GEOGRAPH…" at bounding box center [1207, 273] width 155 height 101
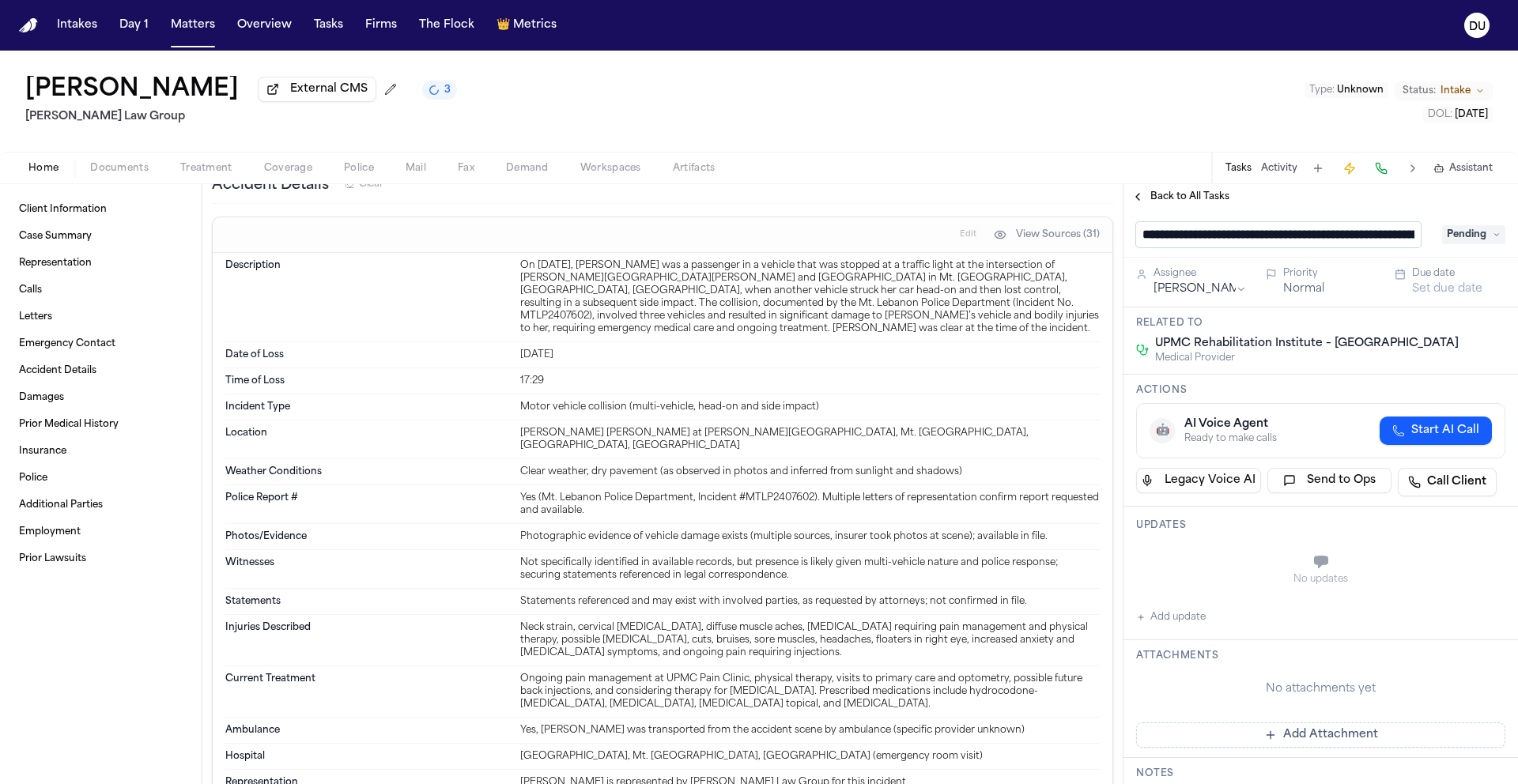
drag, startPoint x: 1417, startPoint y: 242, endPoint x: 1377, endPoint y: 243, distance: 40.0
click at [1377, 243] on input "**********" at bounding box center [1278, 235] width 284 height 25
